Goal: Communication & Community: Answer question/provide support

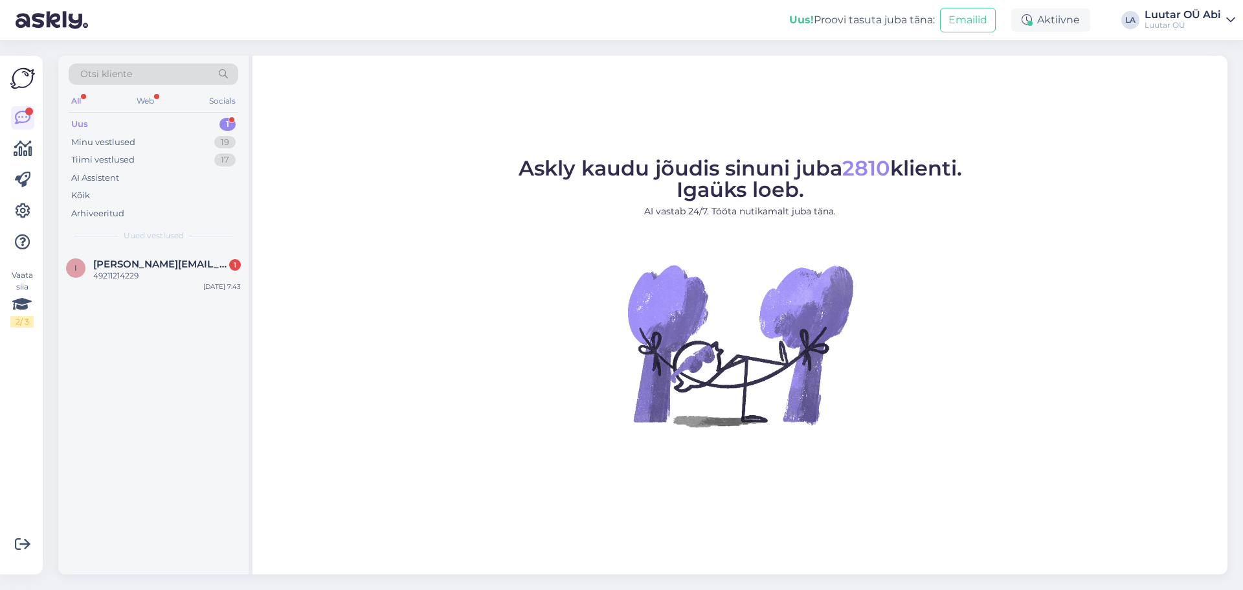
click at [130, 123] on div "Uus 1" at bounding box center [154, 124] width 170 height 18
click at [171, 140] on div "Minu vestlused 19" at bounding box center [154, 142] width 170 height 18
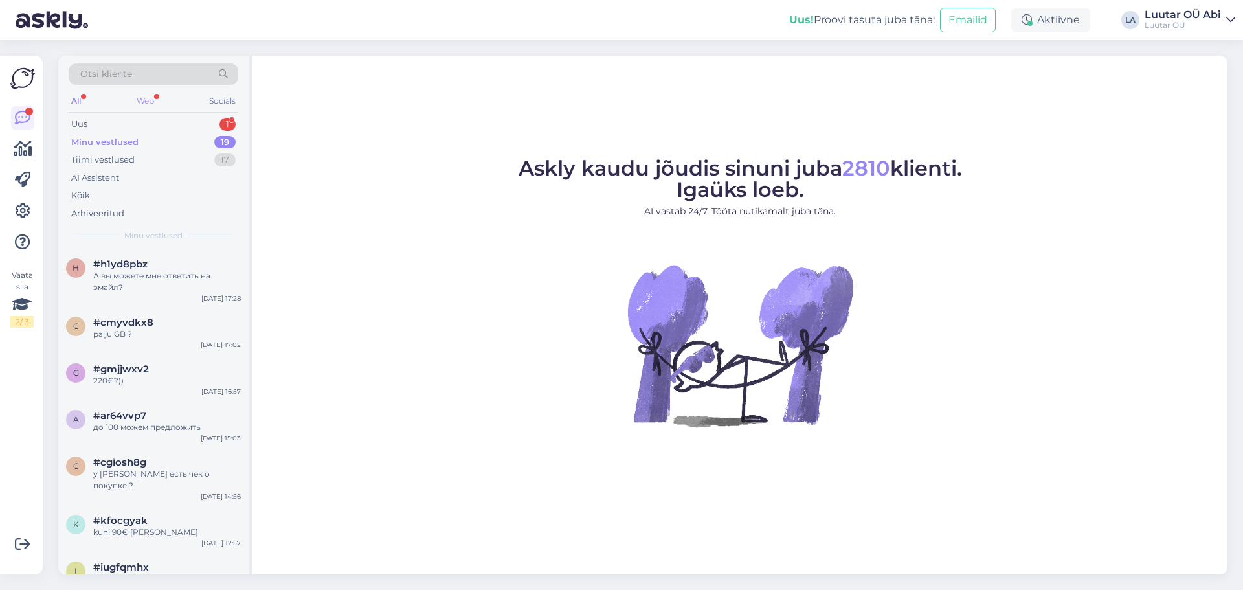
click at [149, 104] on div "Web" at bounding box center [145, 101] width 23 height 17
click at [106, 124] on div "Uus 1" at bounding box center [154, 124] width 170 height 18
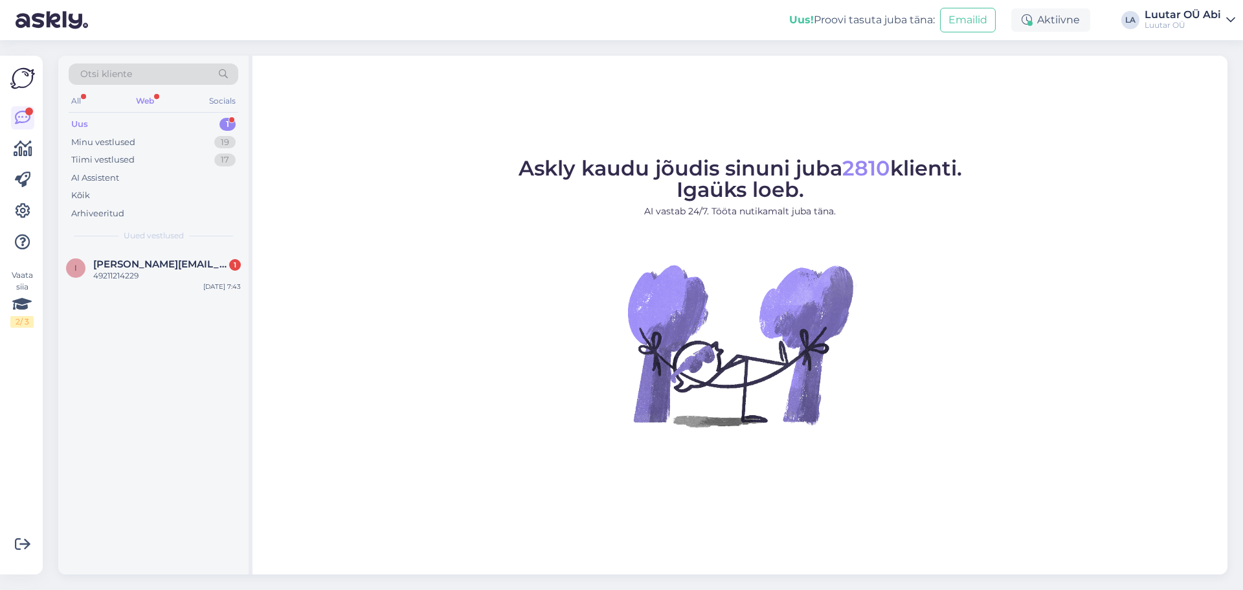
click at [146, 102] on div "Web" at bounding box center [144, 101] width 23 height 17
click at [133, 144] on div "Minu vestlused" at bounding box center [103, 142] width 64 height 13
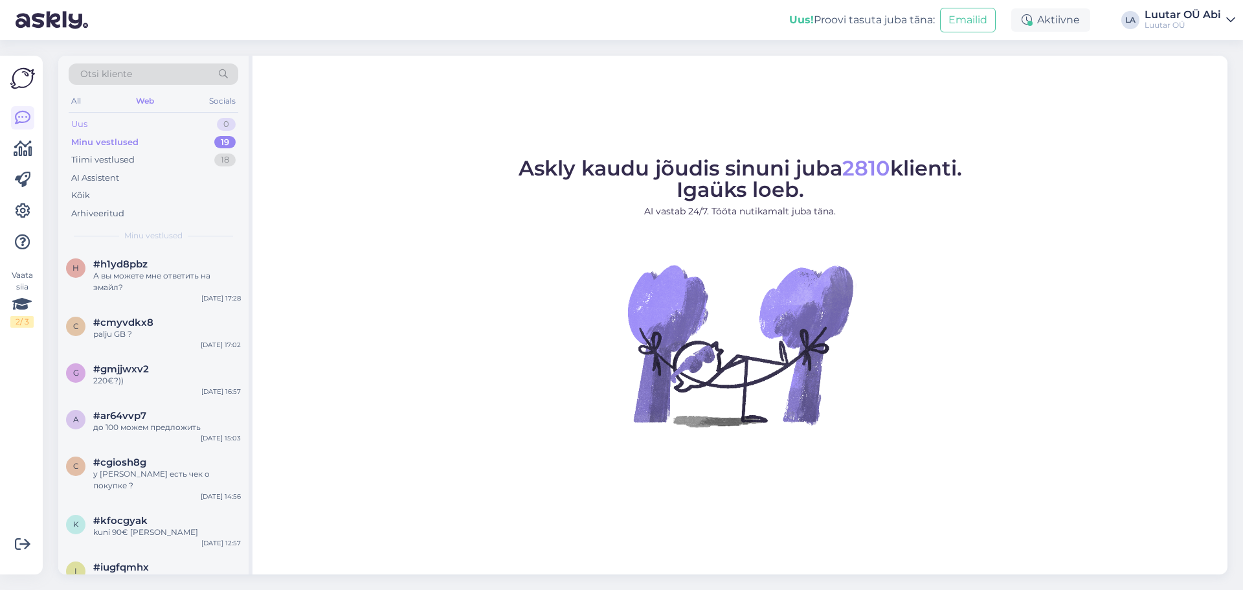
click at [82, 124] on div "Uus" at bounding box center [79, 124] width 16 height 13
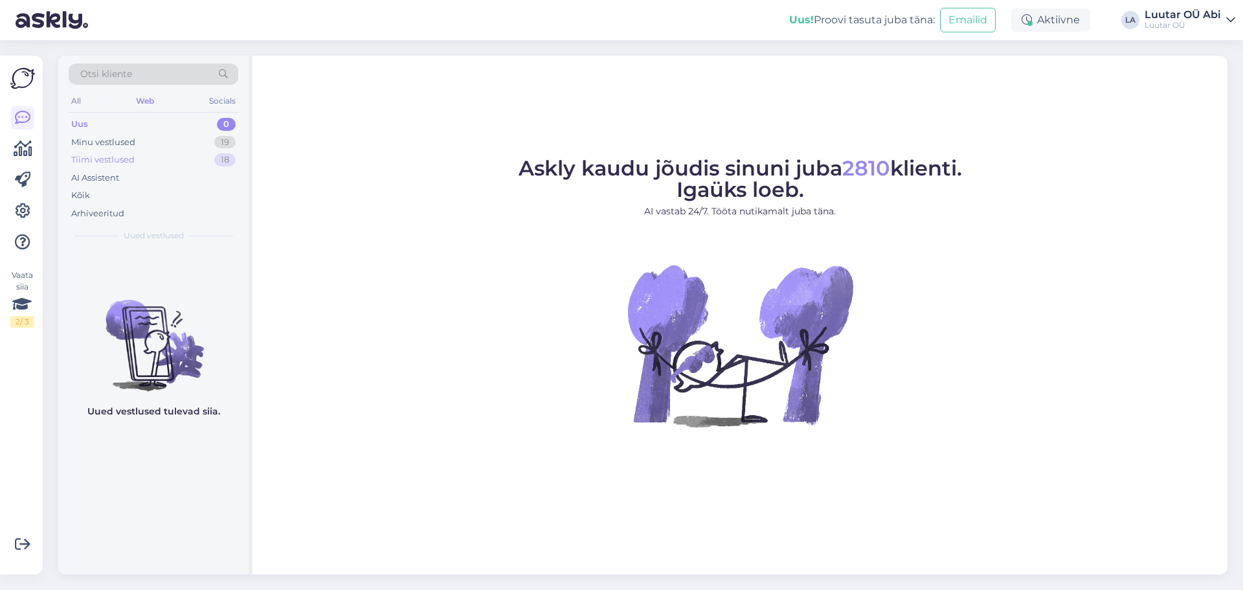
click at [103, 154] on div "Tiimi vestlused" at bounding box center [102, 159] width 63 height 13
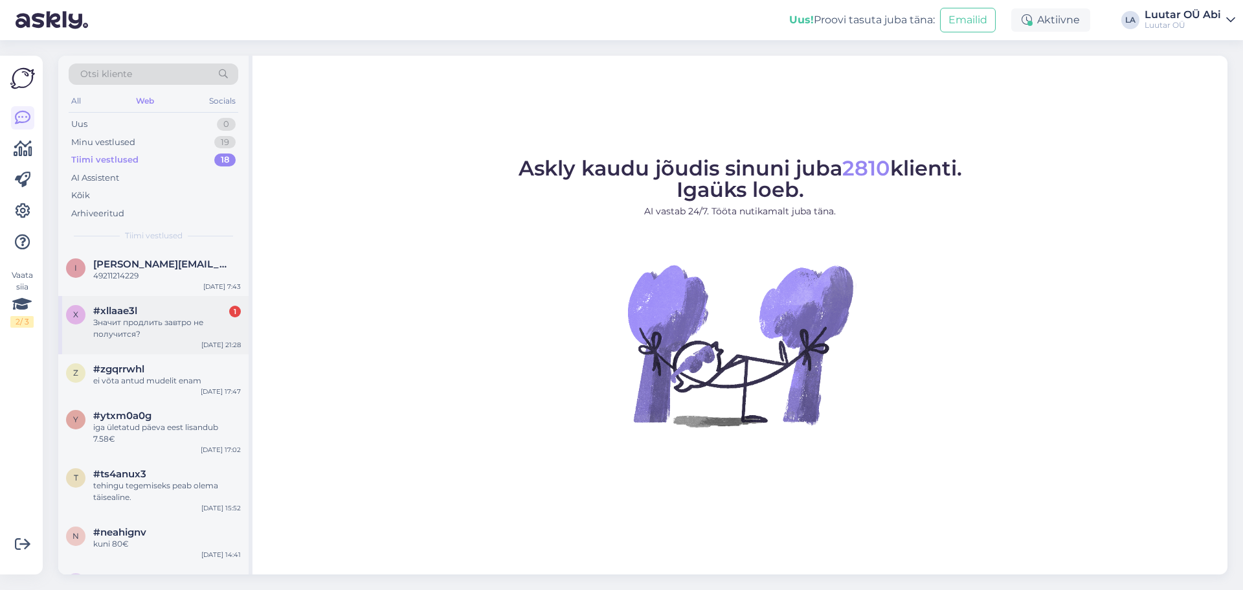
click at [141, 329] on div "Значит продлить завтро не получится?" at bounding box center [167, 327] width 148 height 23
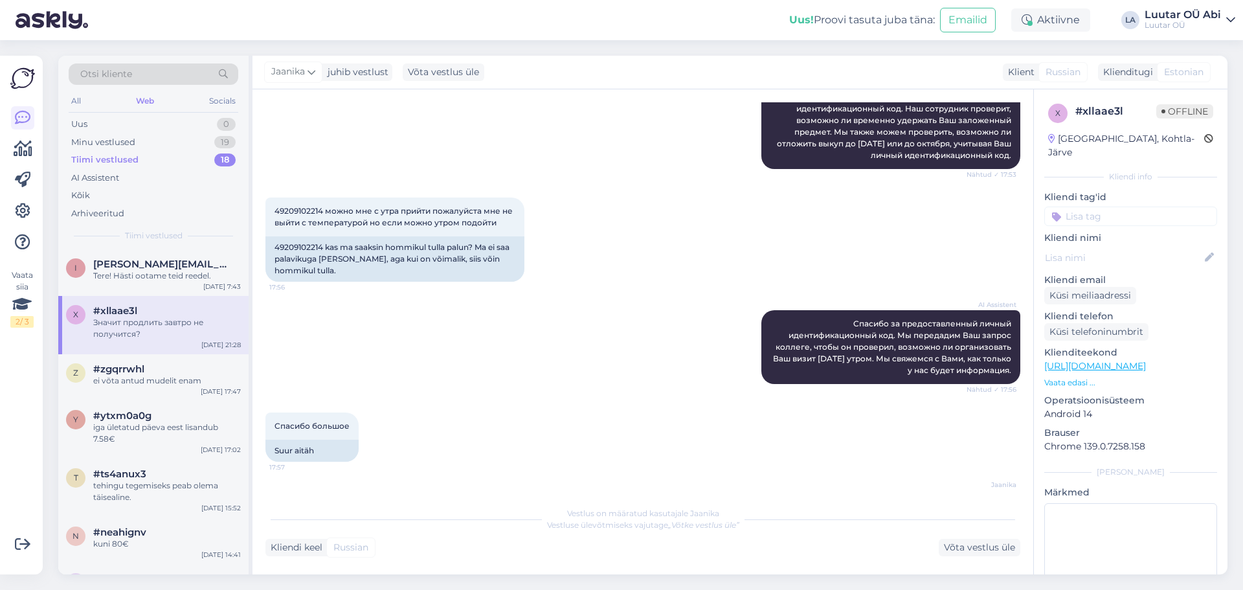
scroll to position [396, 0]
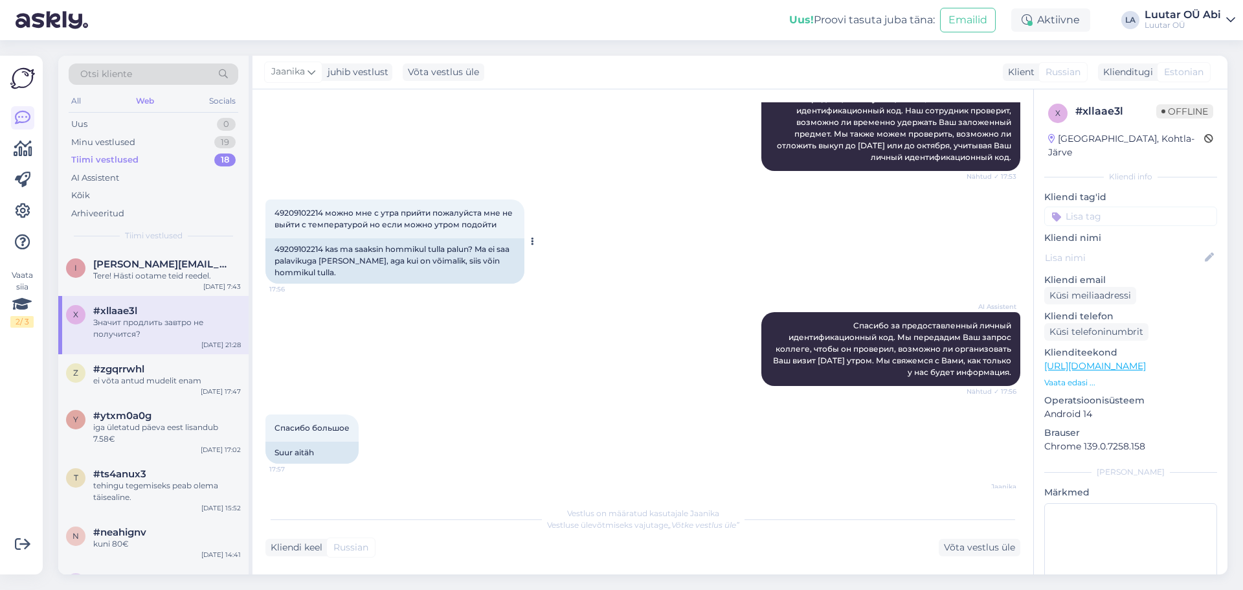
click at [295, 209] on span "49209102214 можно мне с утра прийти пожалуйста мне не выйти с температурой но е…" at bounding box center [394, 218] width 240 height 21
copy span "49209102214"
click at [1006, 551] on div "Võta vestlus üle" at bounding box center [979, 546] width 82 height 17
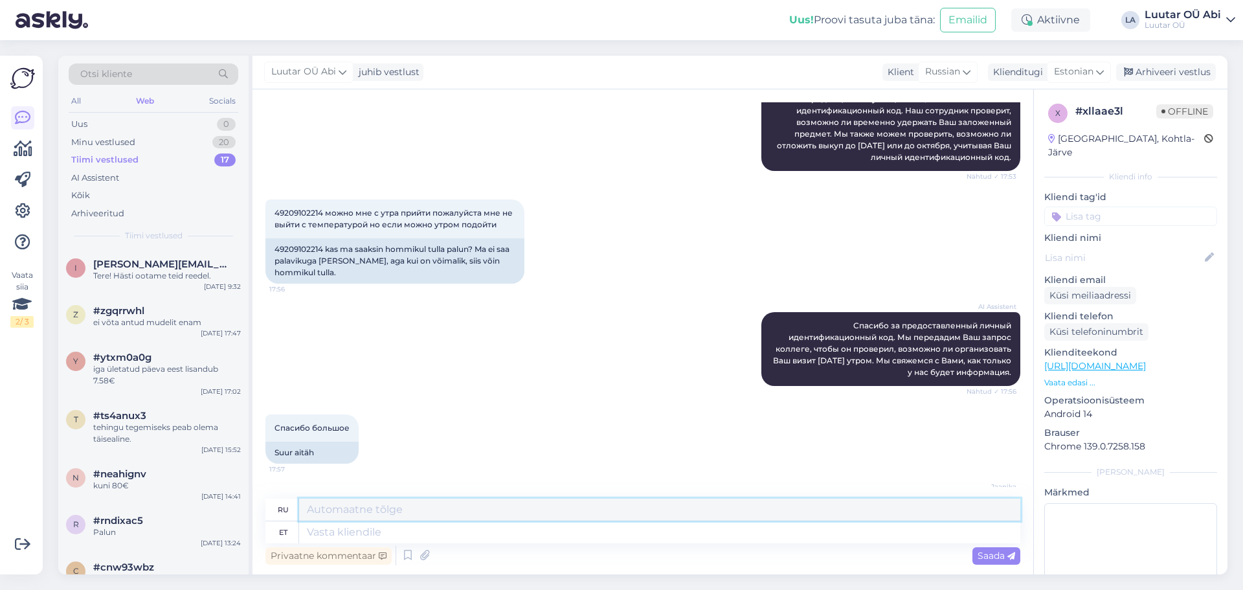
click at [309, 509] on textarea at bounding box center [659, 509] width 721 height 22
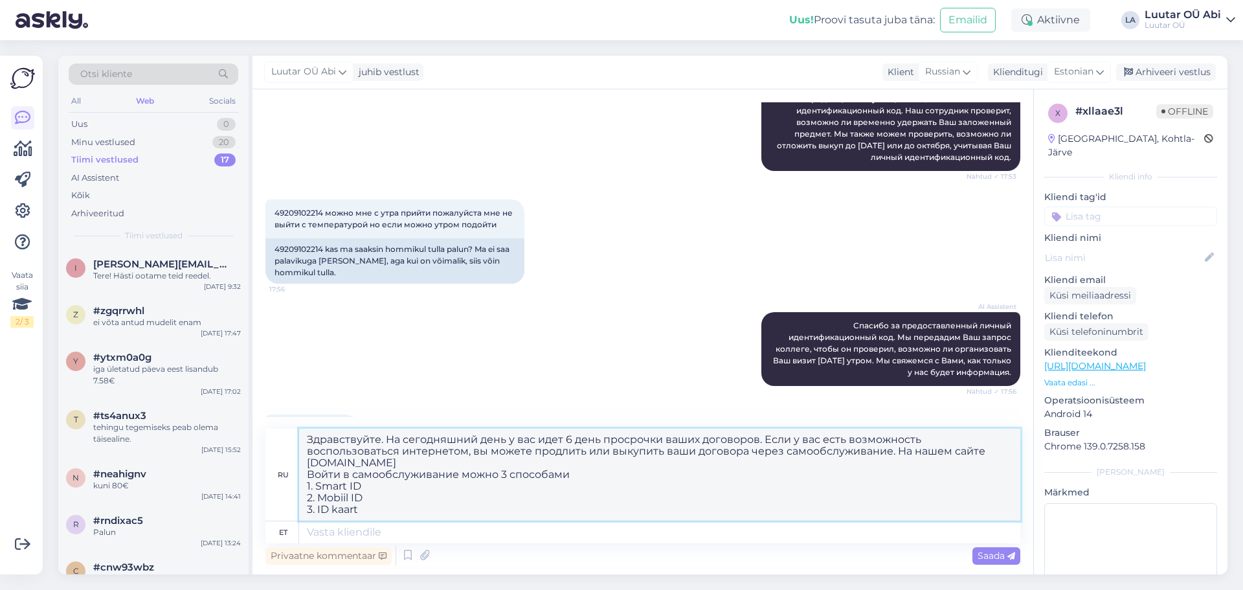
type textarea "Здравствуйте. На сегодняшний день у вас идет 6 день просрочки ваших договоров. …"
click at [995, 556] on span "Saada" at bounding box center [996, 555] width 38 height 12
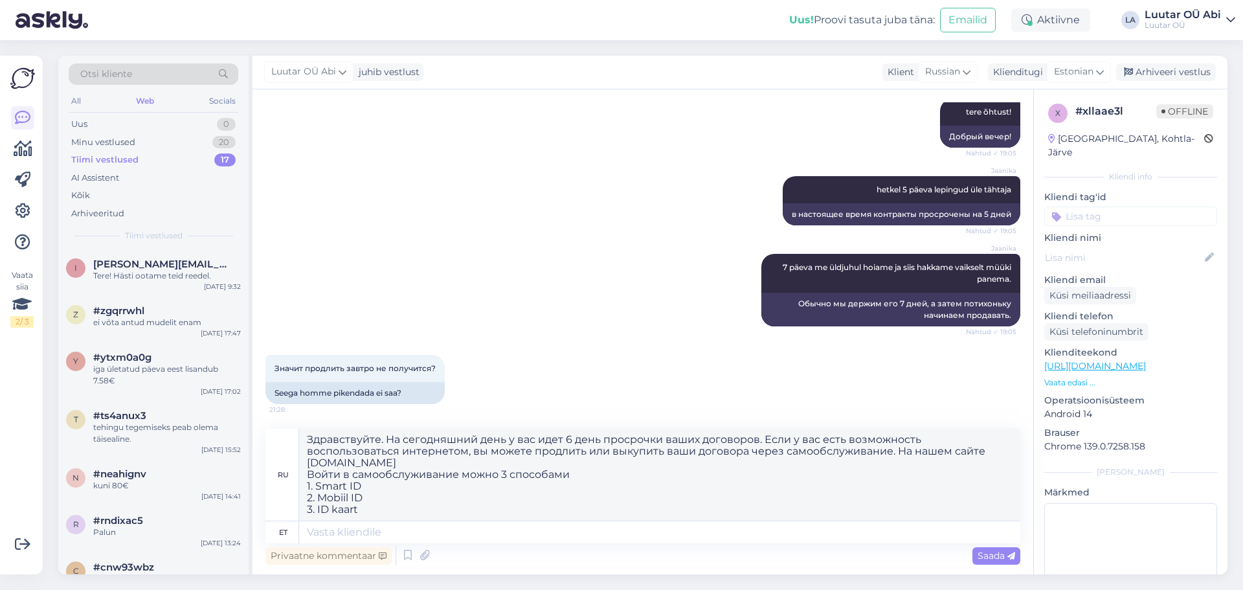
scroll to position [791, 0]
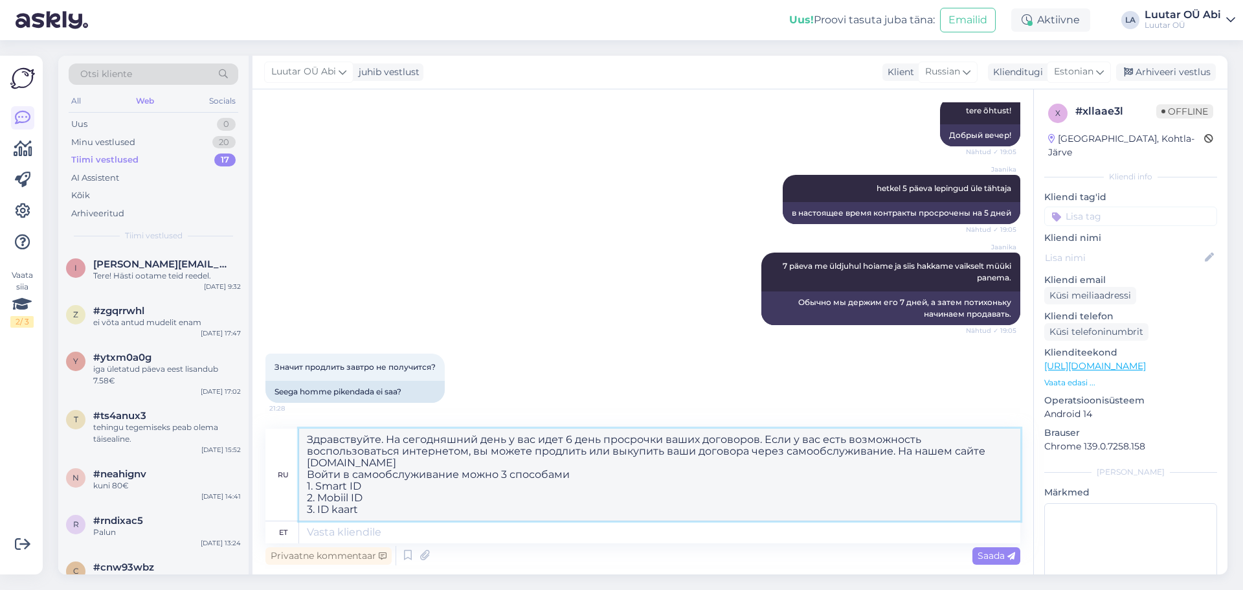
drag, startPoint x: 367, startPoint y: 511, endPoint x: 280, endPoint y: 436, distance: 114.7
click at [280, 436] on div "ru Здравствуйте. На сегодняшний день у вас идет 6 день просрочки ваших договоро…" at bounding box center [642, 474] width 755 height 93
click at [95, 124] on div "Uus 0" at bounding box center [154, 124] width 170 height 18
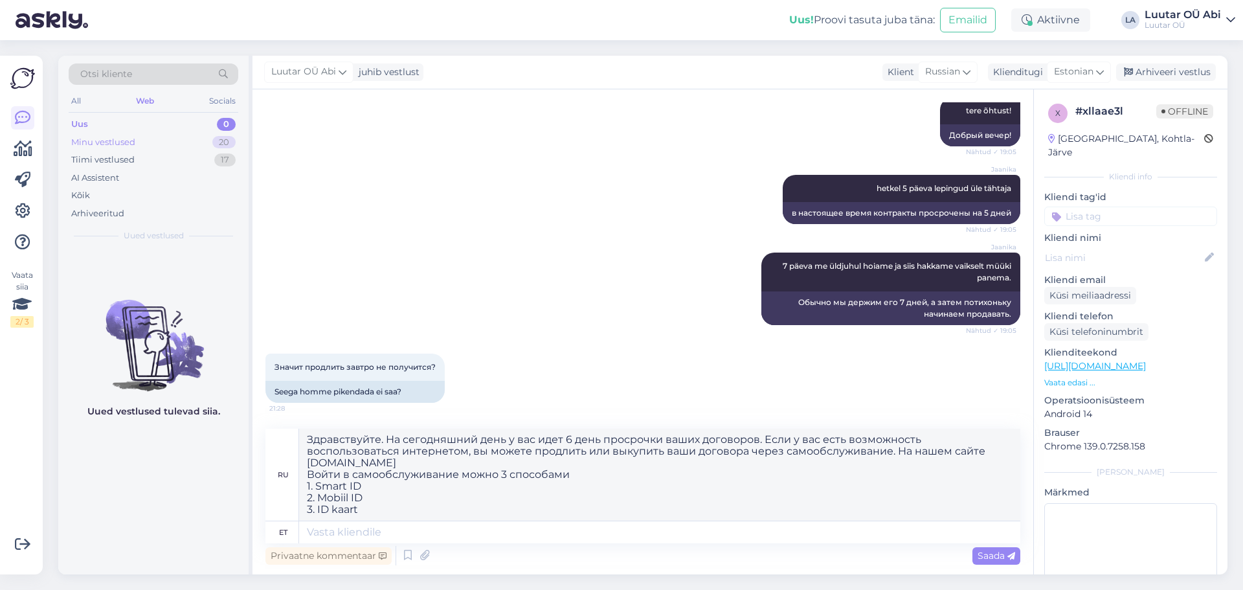
click at [104, 142] on div "Minu vestlused" at bounding box center [103, 142] width 64 height 13
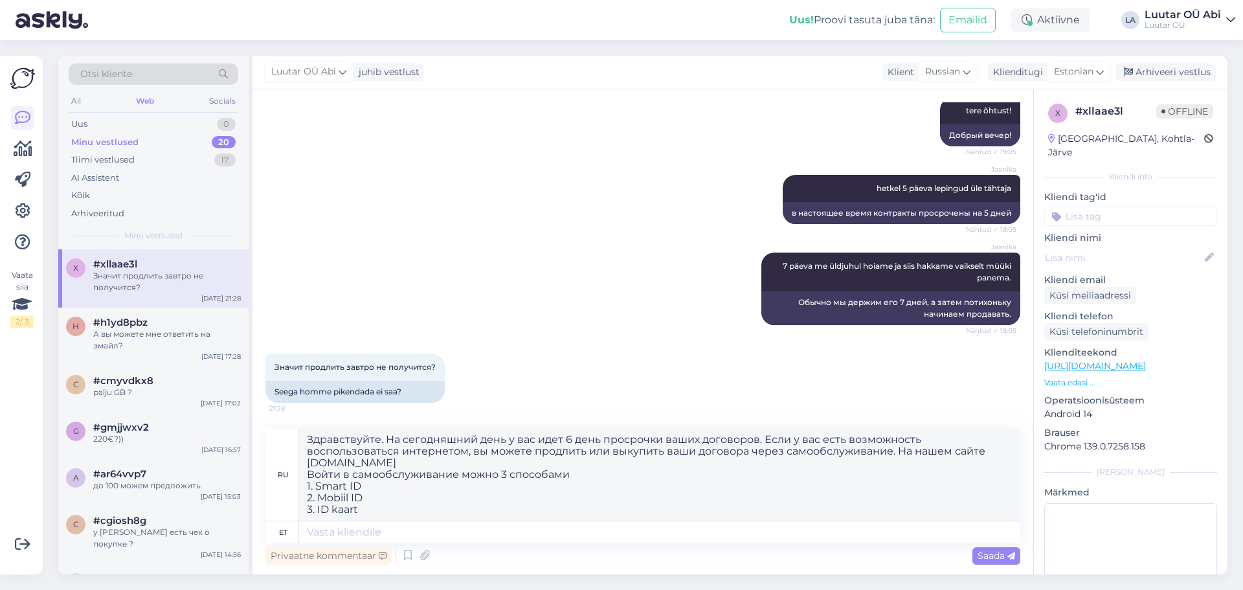
click at [153, 271] on div "Значит продлить завтро не получится?" at bounding box center [167, 281] width 148 height 23
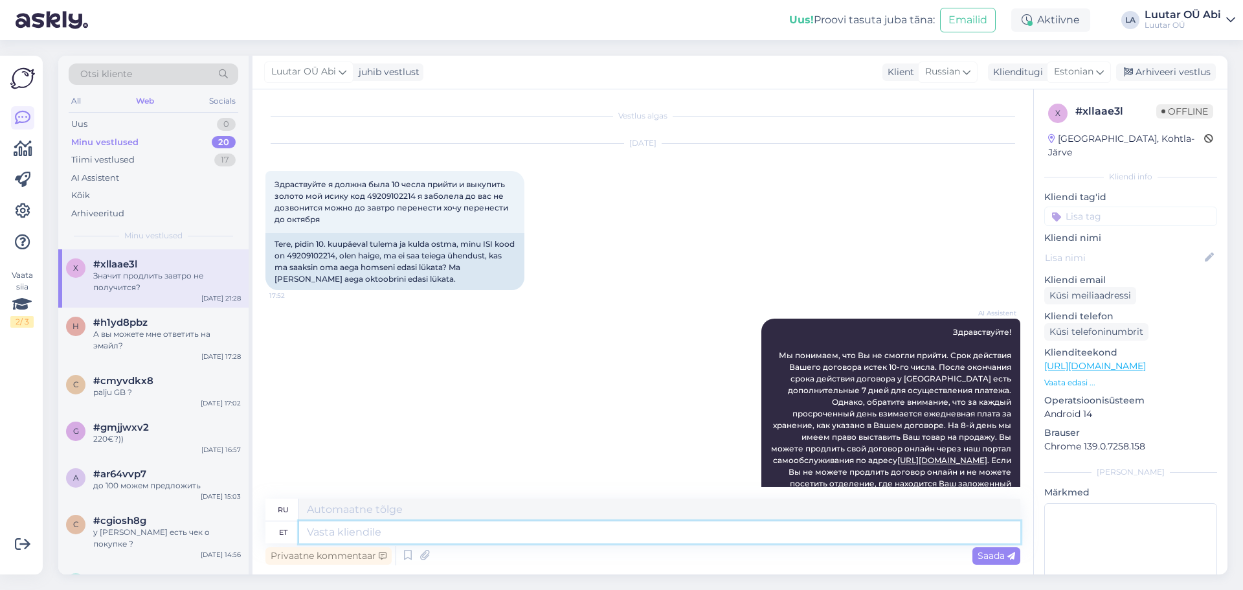
click at [351, 533] on textarea at bounding box center [659, 532] width 721 height 22
paste textarea "Здравствуйте. На сегодняшний день у вас идет 6 день просрочки ваших договоров. …"
type textarea "Здравствуйте. На сегодняшний день у вас идет 6 день просрочки ваших договоров. …"
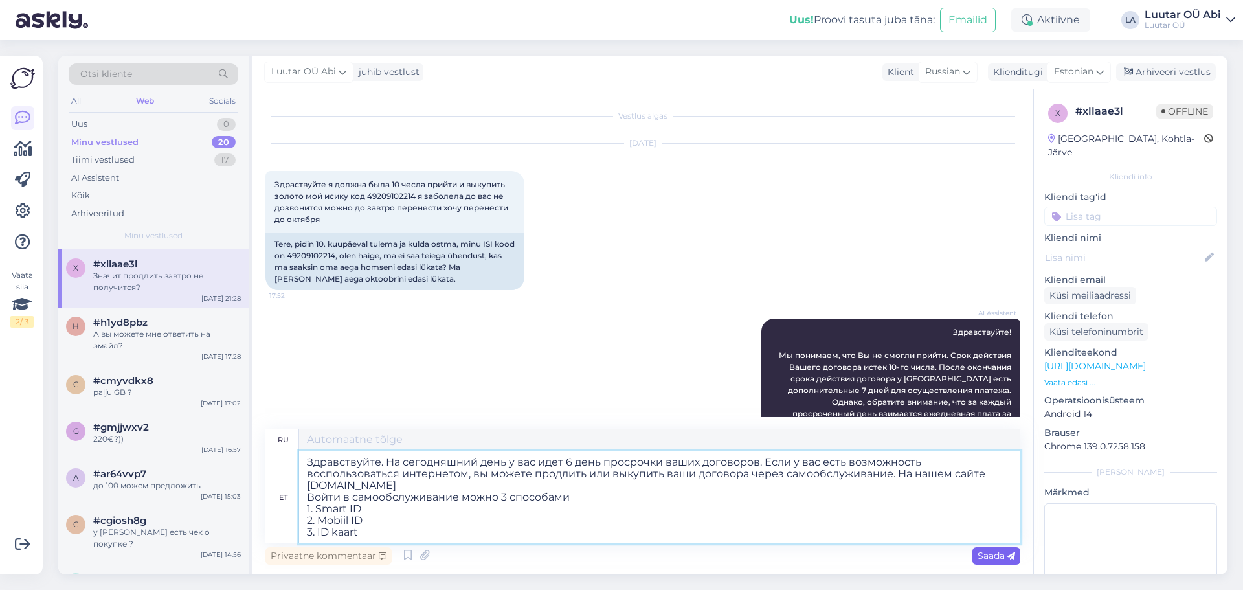
type textarea "Здравствуйте. [DATE] у вас просрочка по договорам на 6 дней. Если у вас есть во…"
type textarea "Здравствуйте. На сегодняшний день у вас идет 6 день просрочки ваших договоров. …"
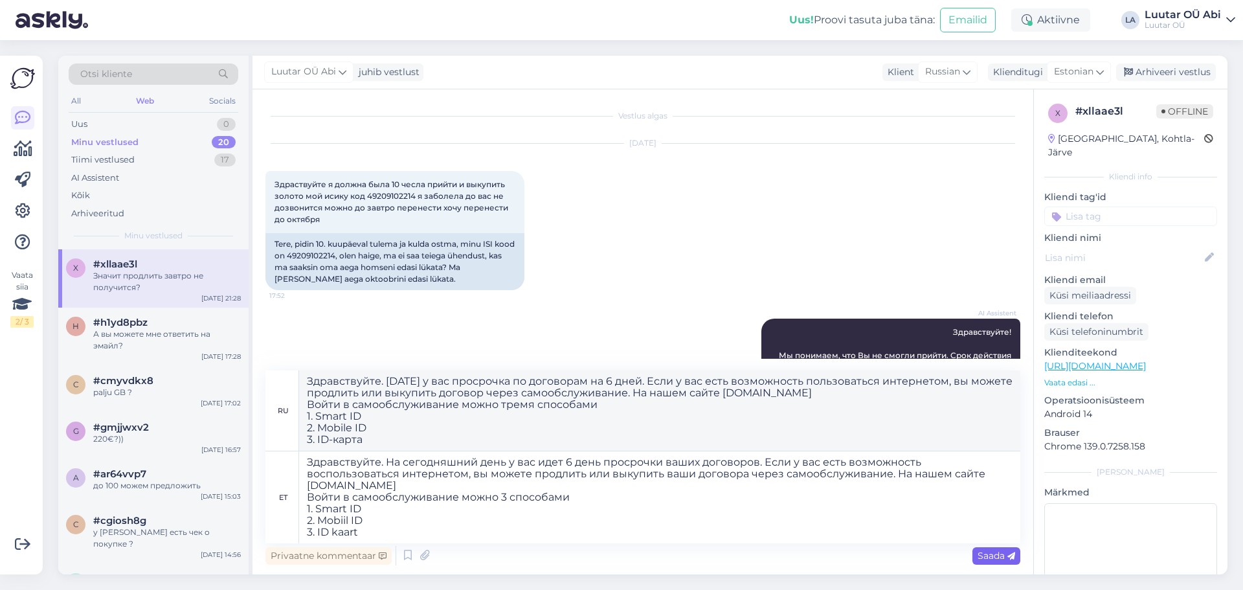
click at [1008, 557] on icon at bounding box center [1011, 556] width 8 height 8
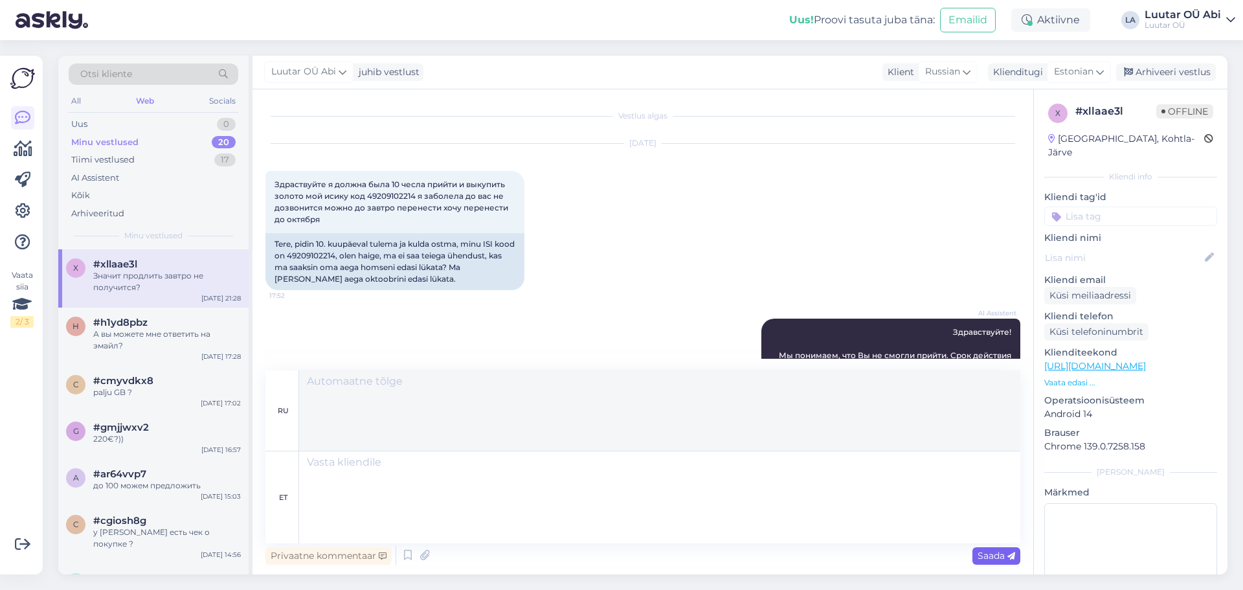
scroll to position [1001, 0]
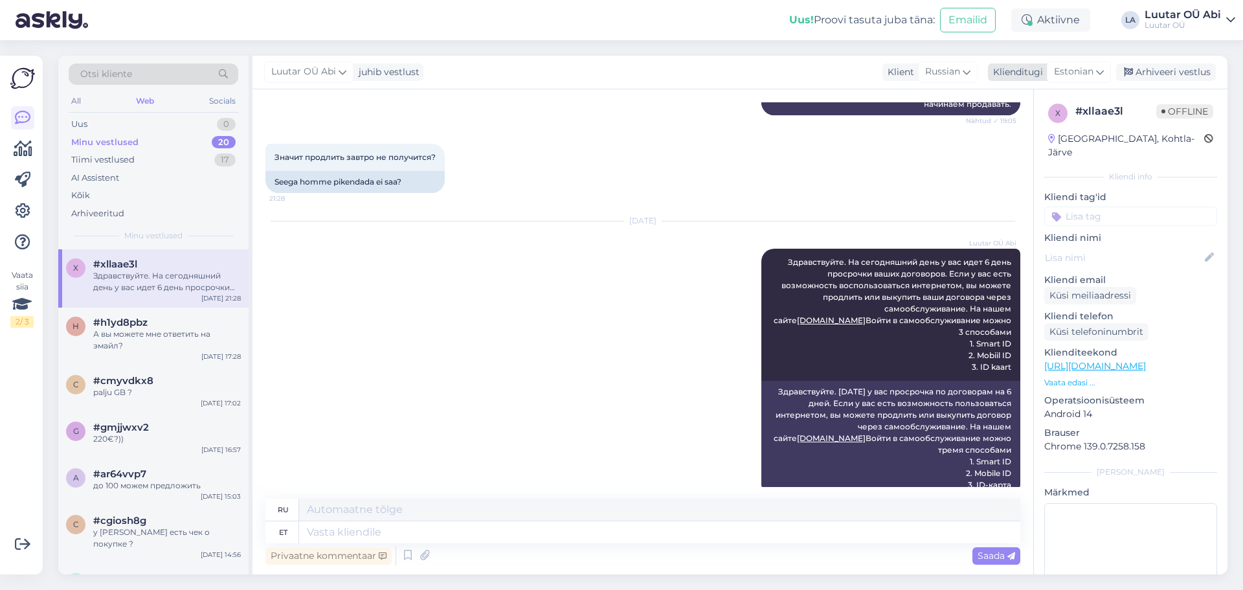
click at [1092, 74] on span "Estonian" at bounding box center [1073, 72] width 39 height 14
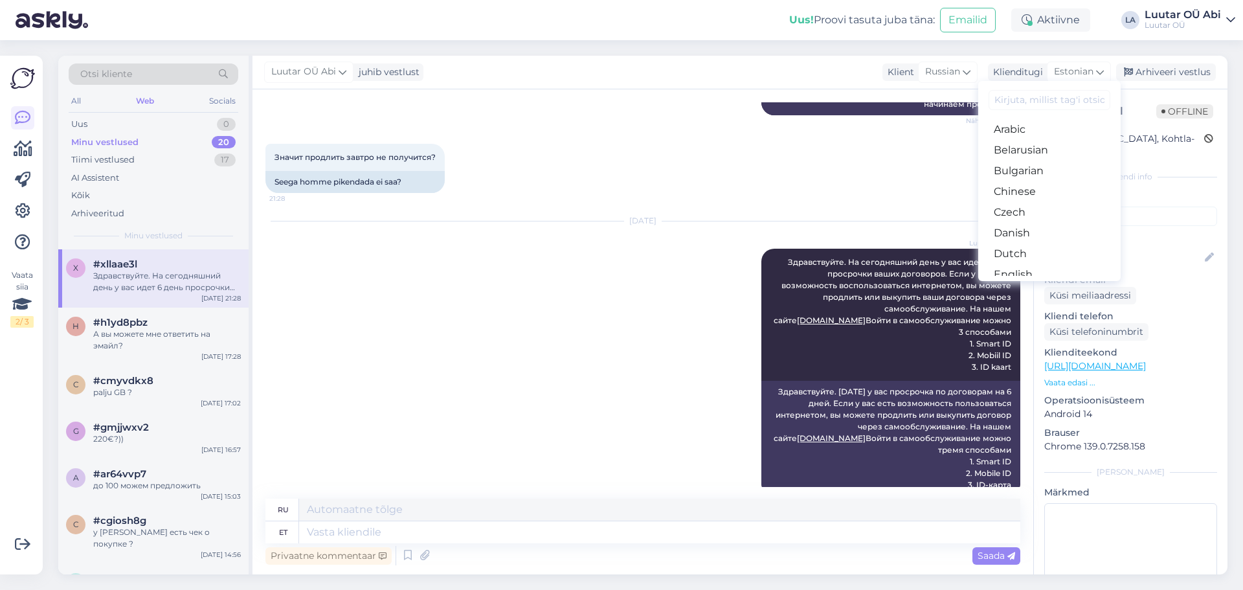
click at [1034, 100] on input at bounding box center [1049, 100] width 122 height 20
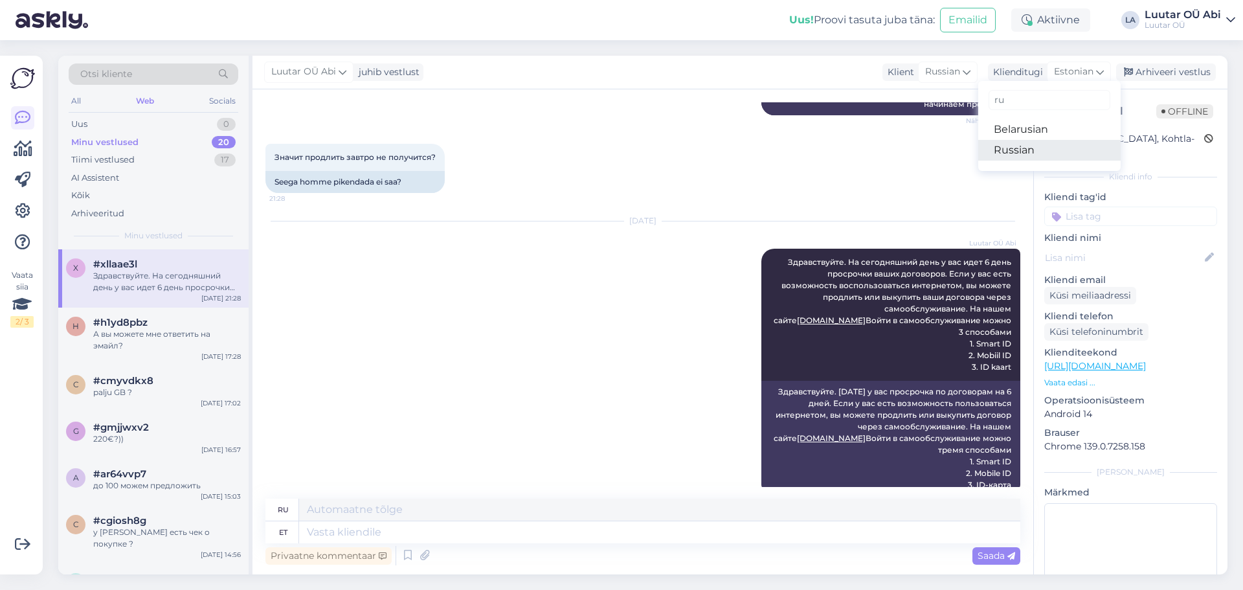
type input "ru"
click at [1015, 144] on link "Russian" at bounding box center [1049, 150] width 142 height 21
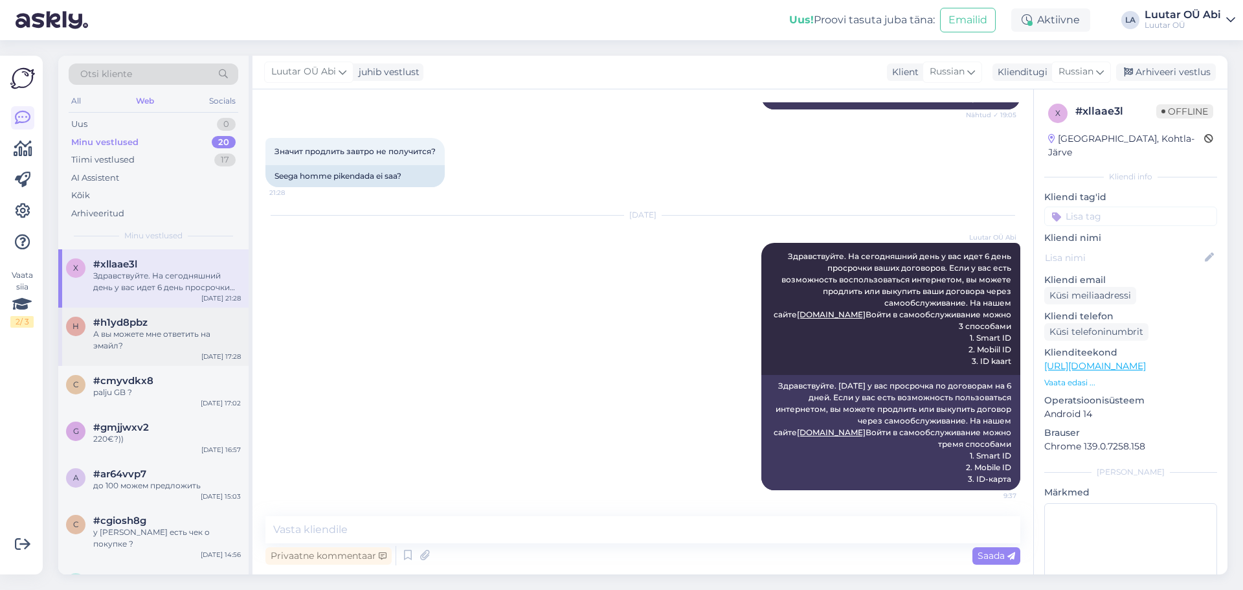
click at [141, 346] on div "А вы можете мне ответить на эмайл?" at bounding box center [167, 339] width 148 height 23
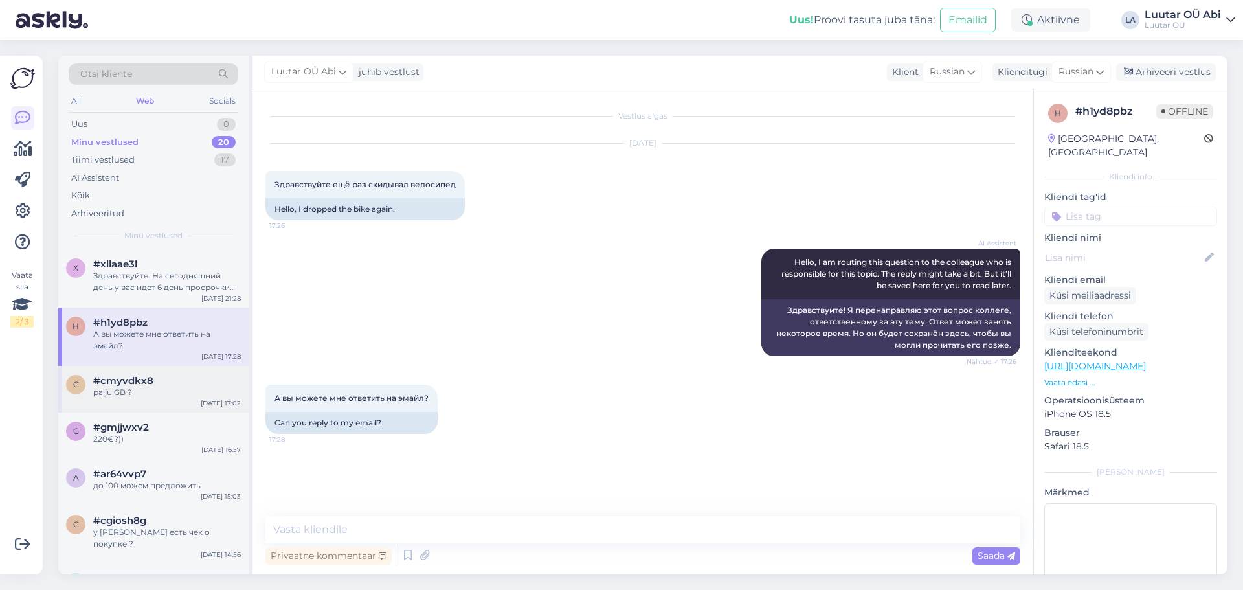
click at [114, 385] on span "#cmyvdkx8" at bounding box center [123, 381] width 60 height 12
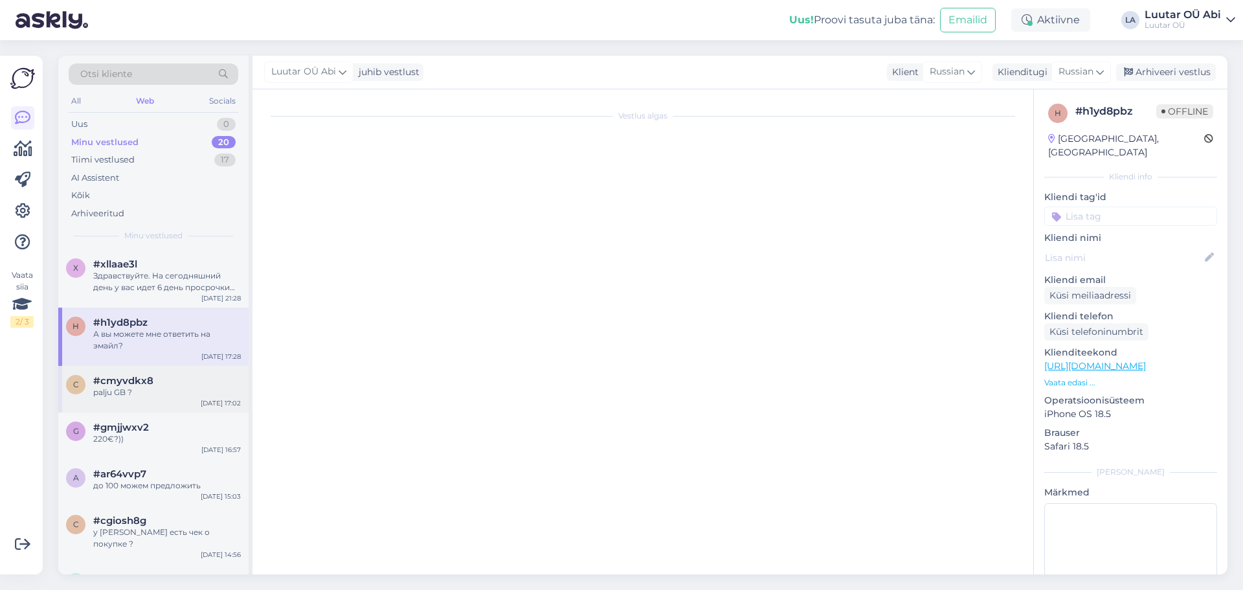
scroll to position [610, 0]
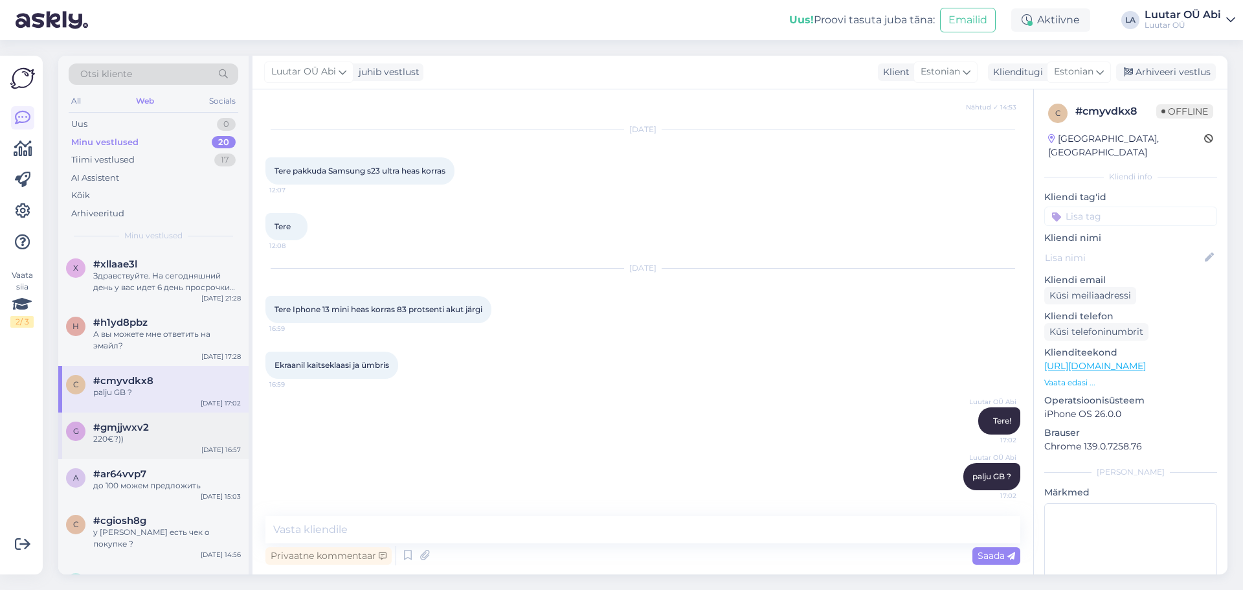
click at [146, 436] on div "220€?))" at bounding box center [167, 439] width 148 height 12
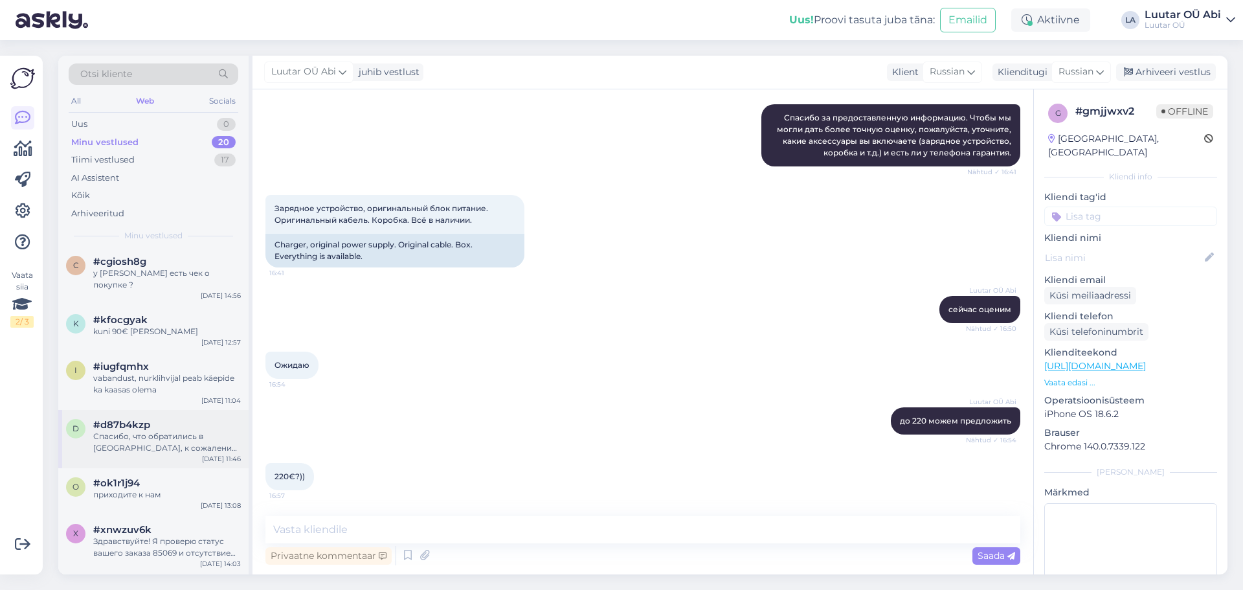
scroll to position [0, 0]
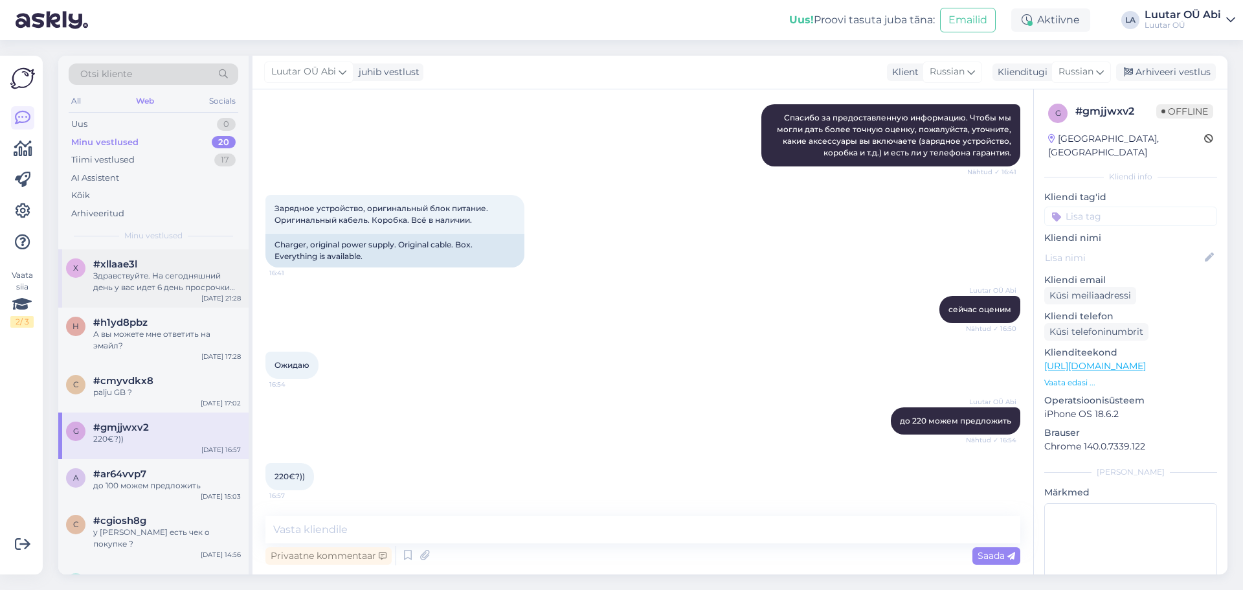
click at [183, 273] on div "Здравствуйте. На сегодняшний день у вас идет 6 день просрочки ваших договоров. …" at bounding box center [167, 281] width 148 height 23
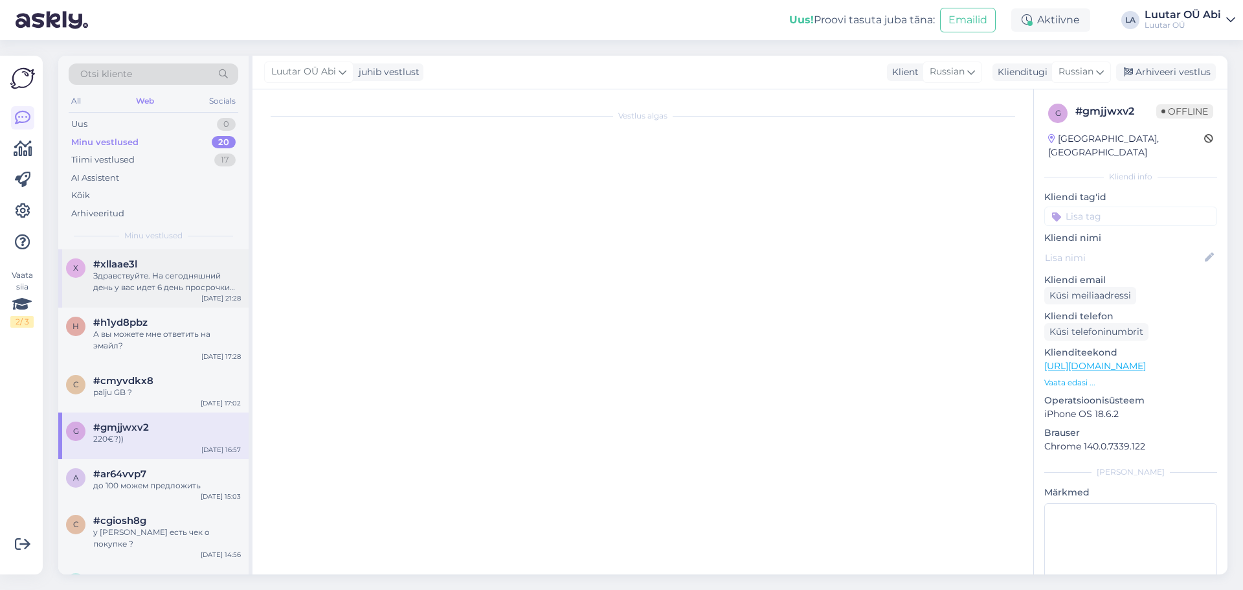
scroll to position [983, 0]
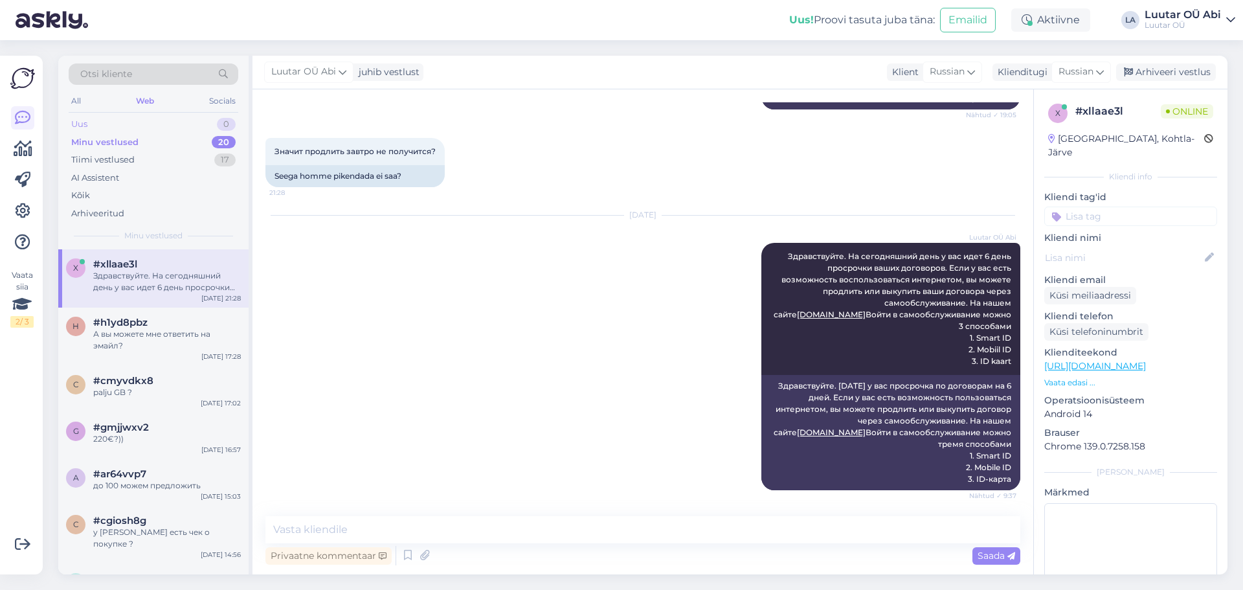
click at [112, 127] on div "Uus 0" at bounding box center [154, 124] width 170 height 18
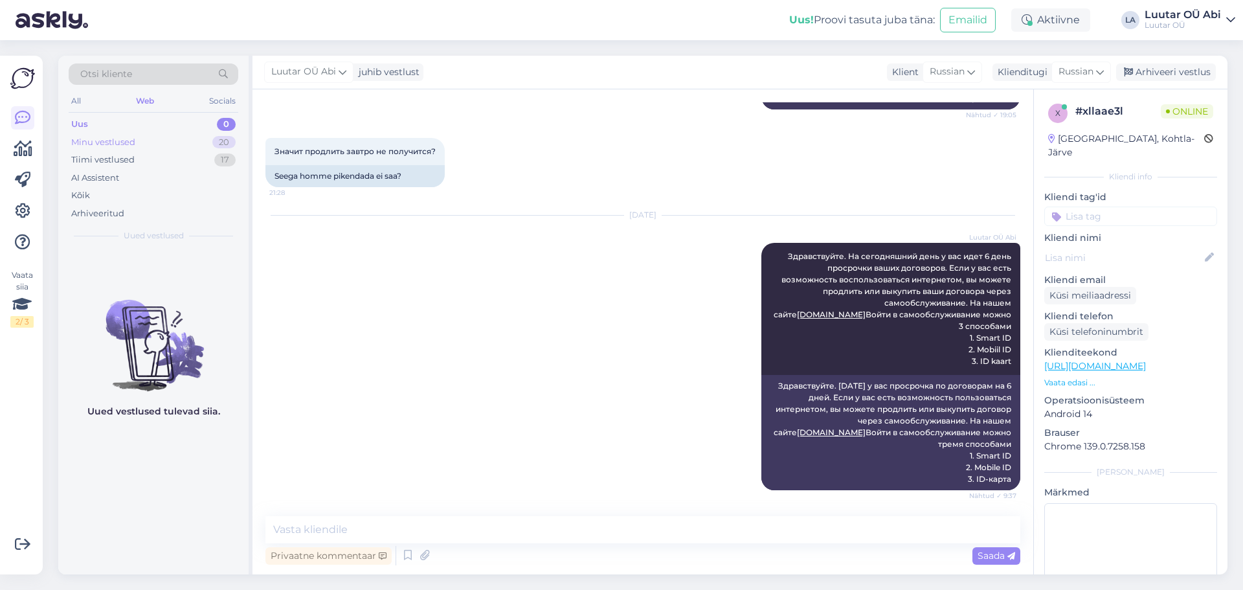
click at [115, 140] on div "Minu vestlused" at bounding box center [103, 142] width 64 height 13
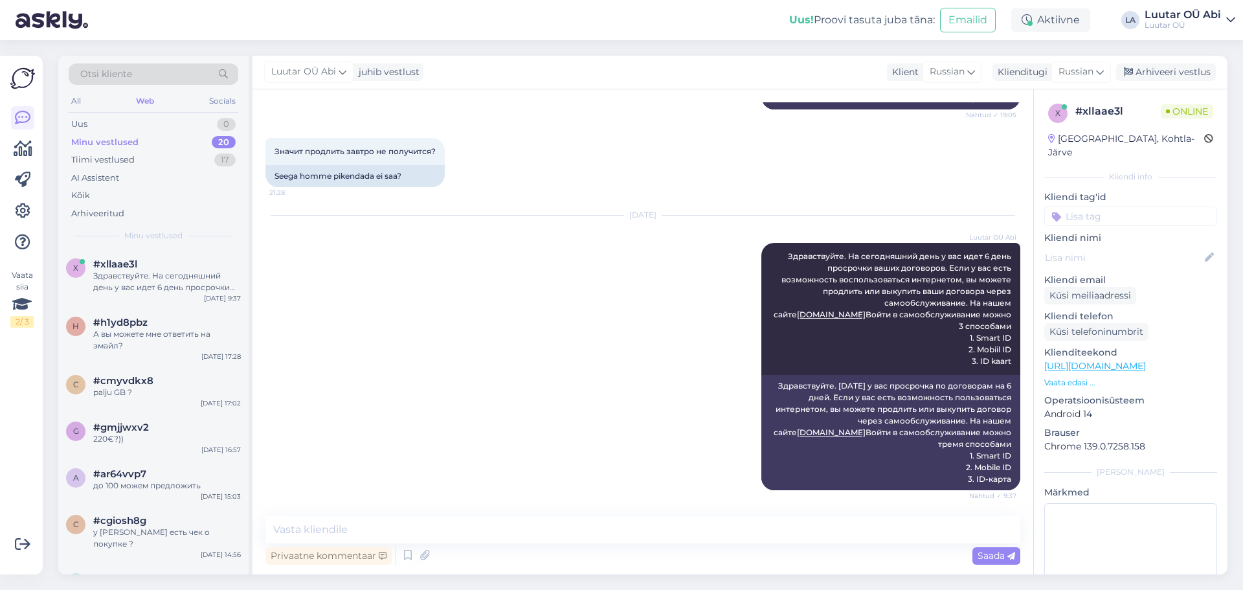
click at [25, 82] on img at bounding box center [22, 78] width 25 height 25
click at [27, 151] on icon at bounding box center [23, 149] width 19 height 16
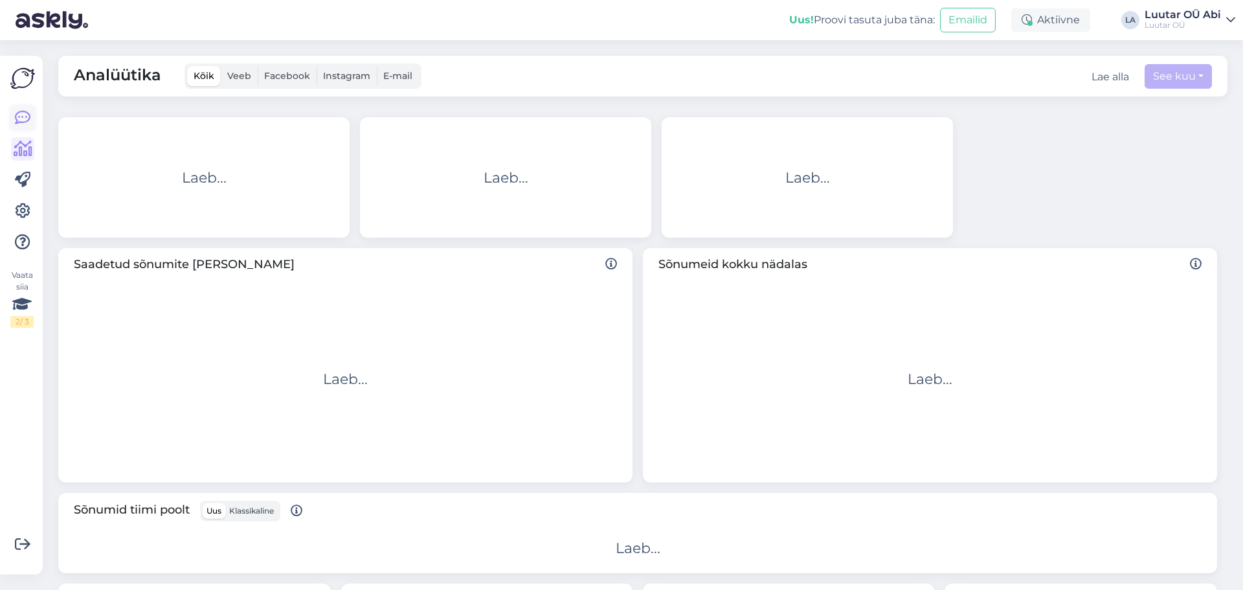
click at [25, 120] on icon at bounding box center [23, 118] width 16 height 16
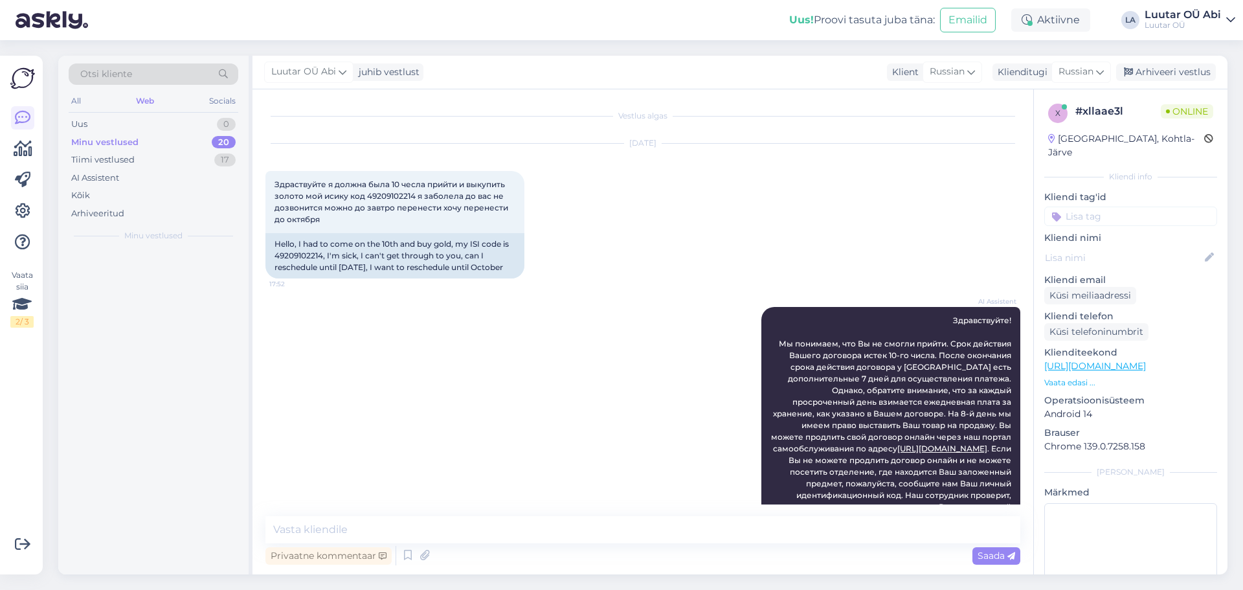
scroll to position [983, 0]
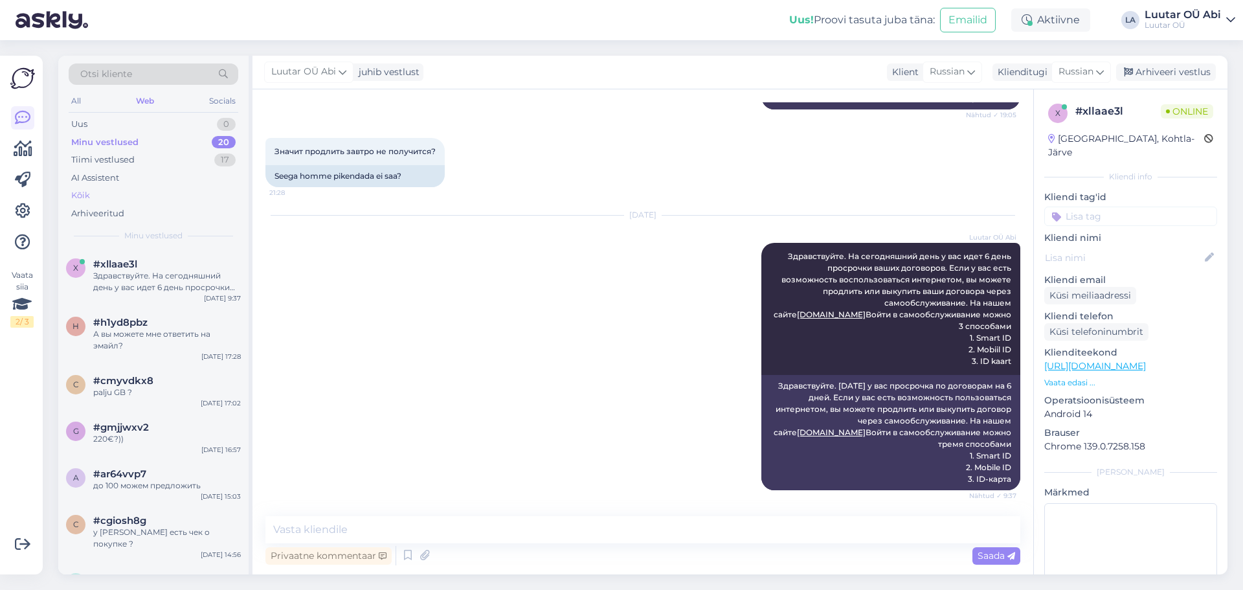
click at [109, 195] on div "Kõik" at bounding box center [154, 195] width 170 height 18
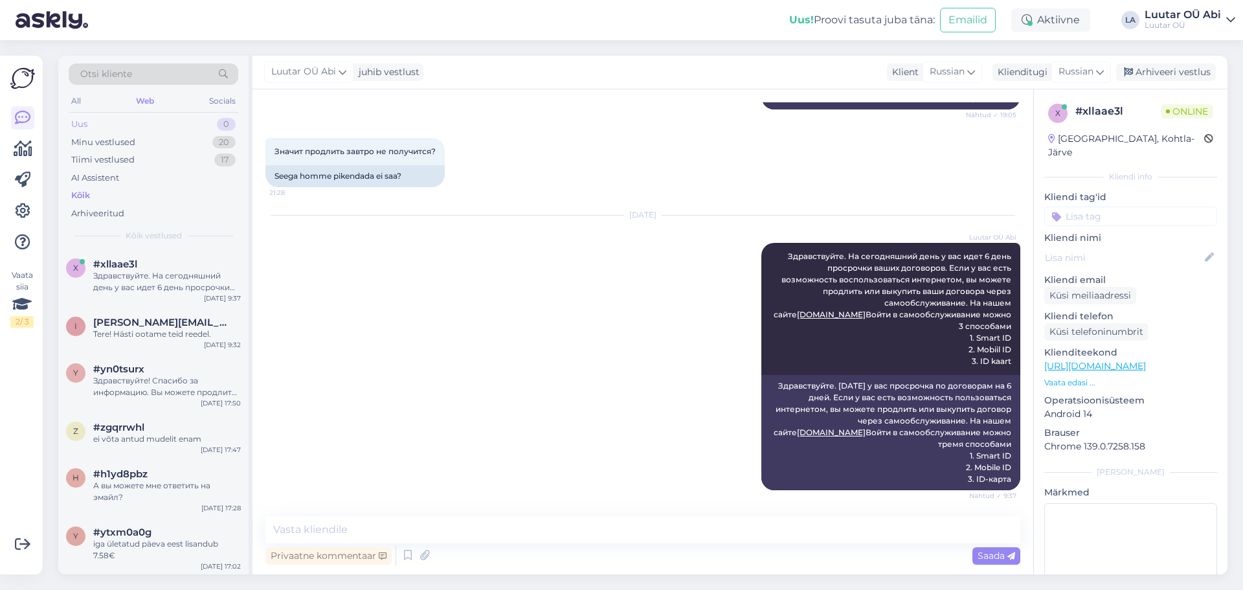
click at [115, 118] on div "Uus 0" at bounding box center [154, 124] width 170 height 18
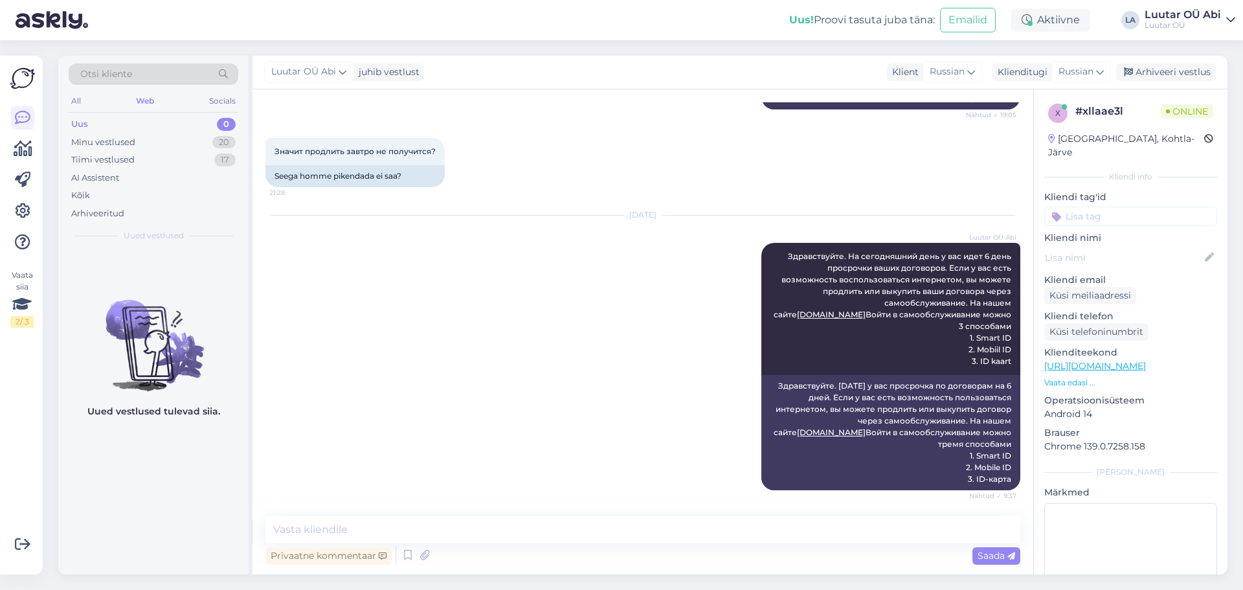
click at [163, 126] on div "Uus 0" at bounding box center [154, 124] width 170 height 18
click at [101, 138] on div "Minu vestlused" at bounding box center [103, 142] width 64 height 13
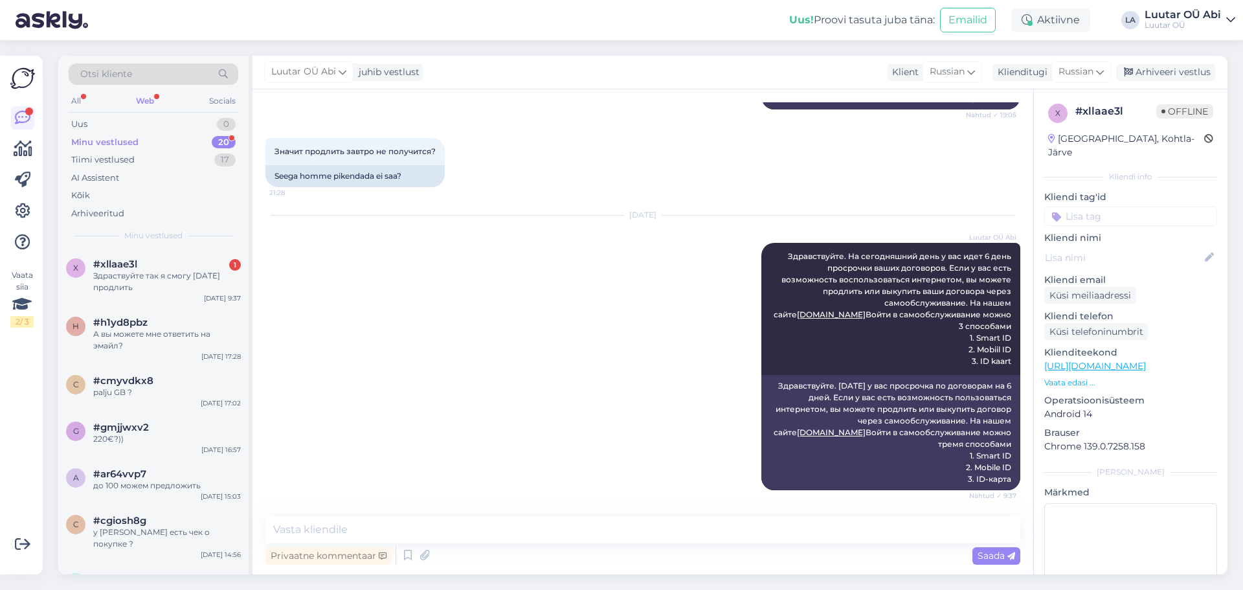
scroll to position [1039, 0]
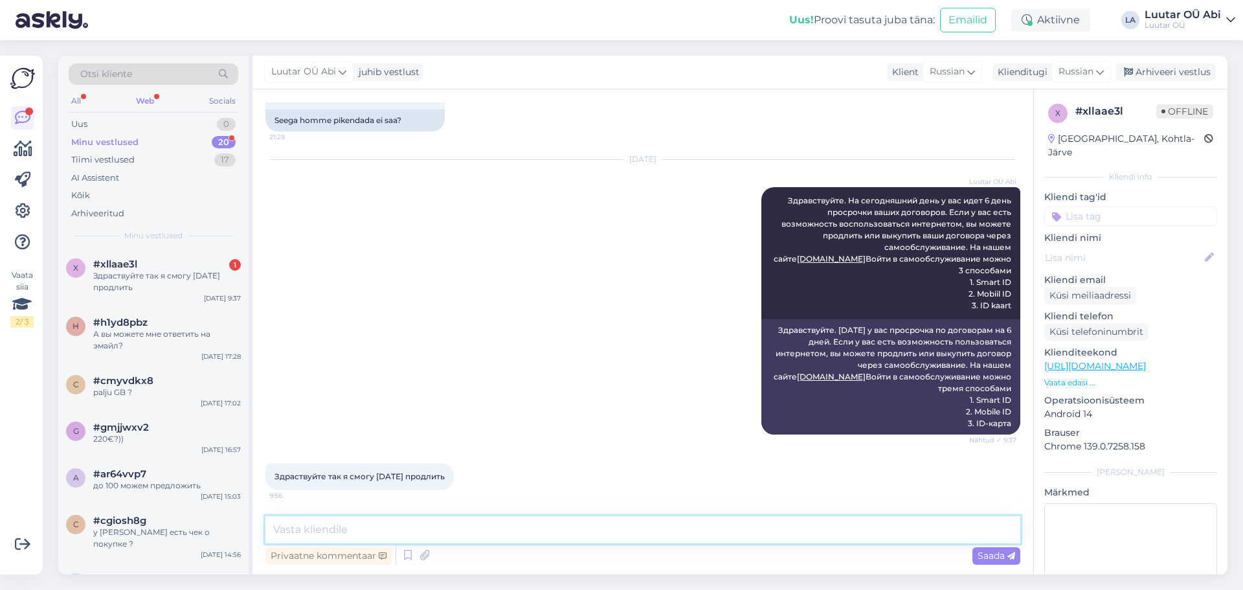
click at [362, 532] on textarea at bounding box center [642, 529] width 755 height 27
type textarea "У вас ещё [DATE] и [DATE] есть возможность сделать это либо через интернет, либ…"
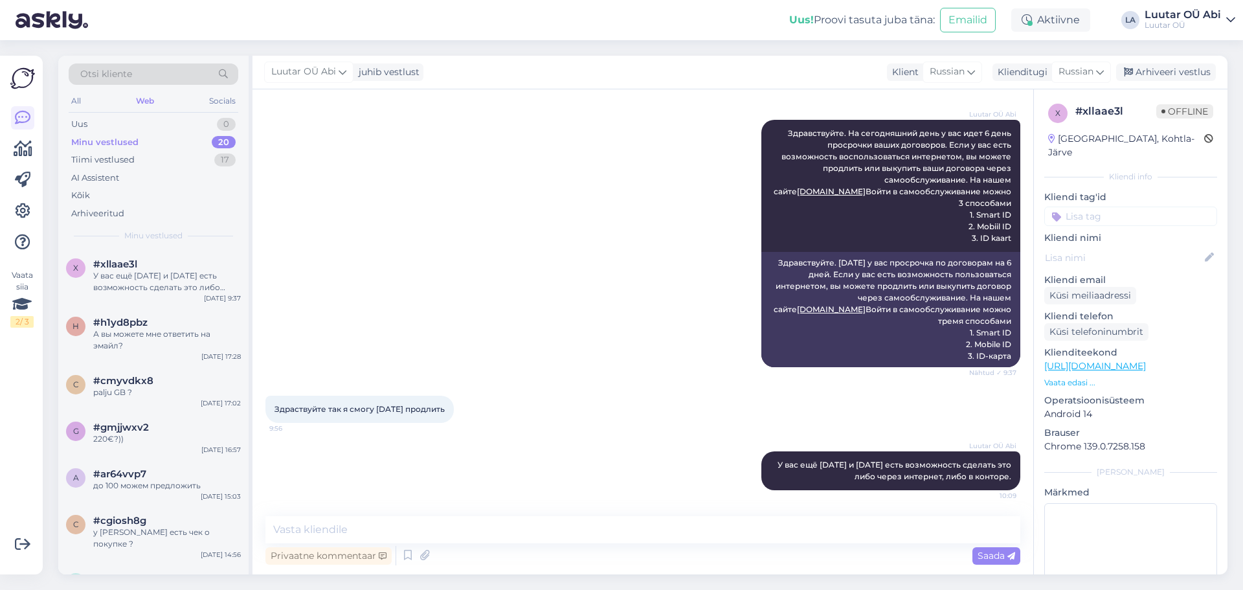
click at [144, 140] on div "Minu vestlused 20" at bounding box center [154, 142] width 170 height 18
click at [131, 123] on div "Uus 0" at bounding box center [154, 124] width 170 height 18
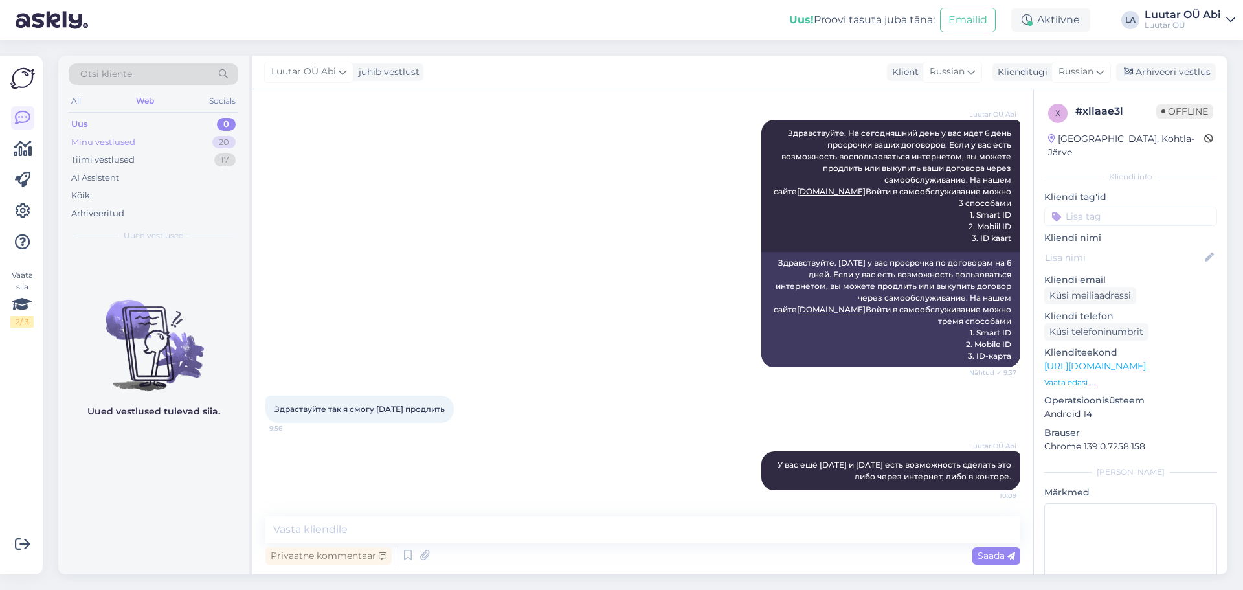
click at [140, 144] on div "Minu vestlused 20" at bounding box center [154, 142] width 170 height 18
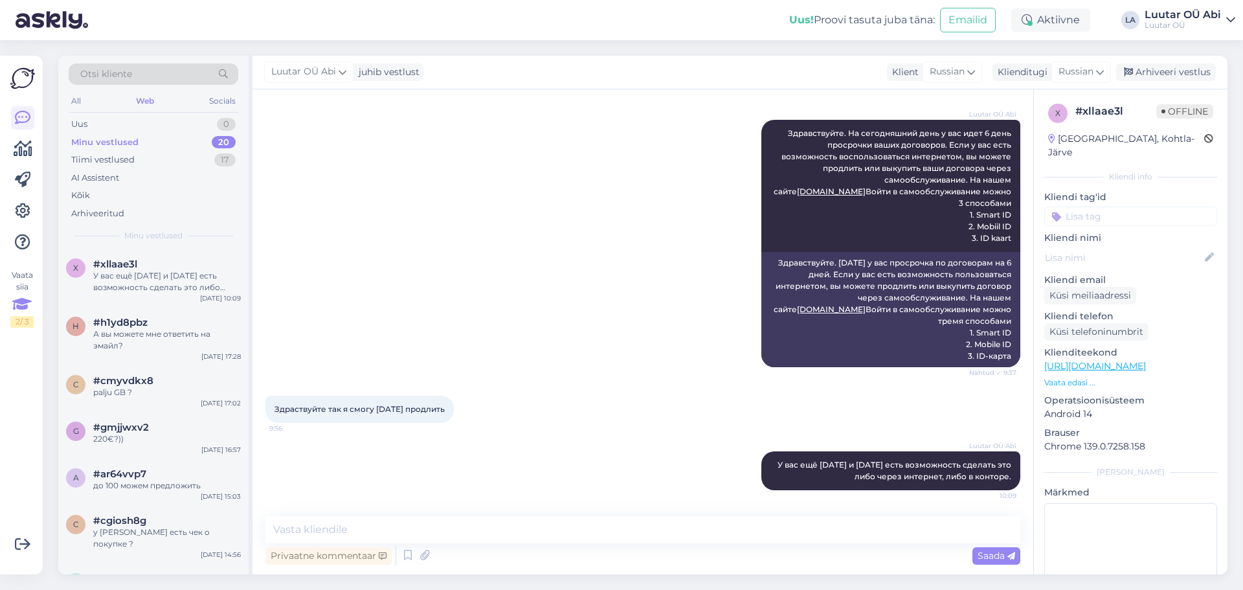
click at [25, 307] on icon at bounding box center [21, 304] width 19 height 23
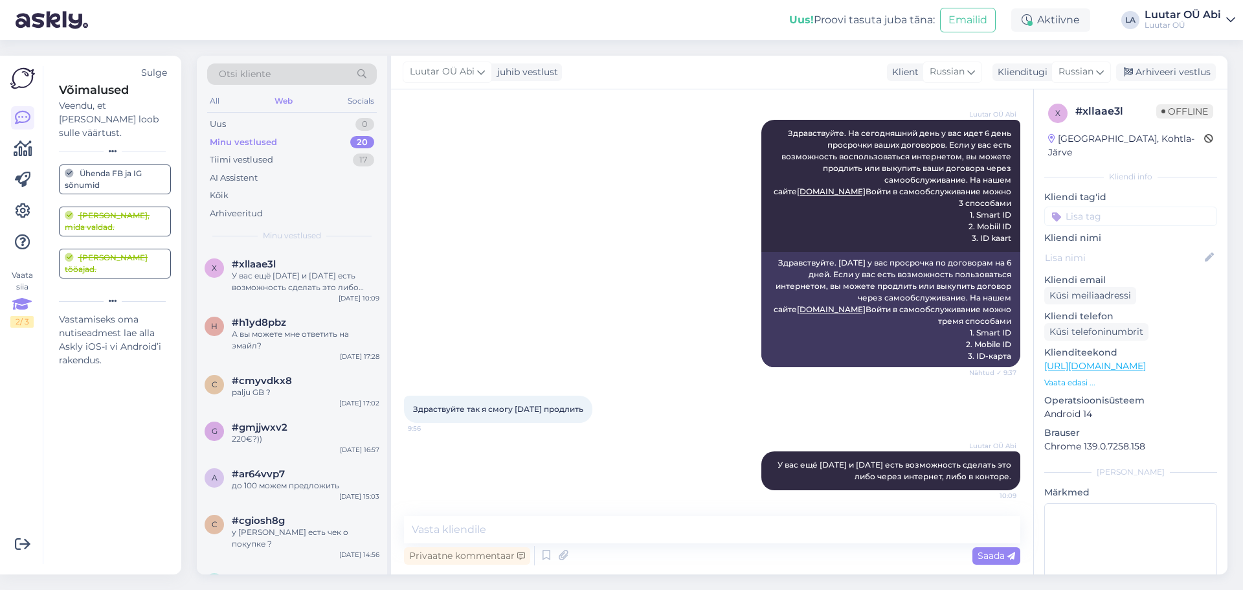
click at [25, 307] on icon at bounding box center [21, 304] width 19 height 23
